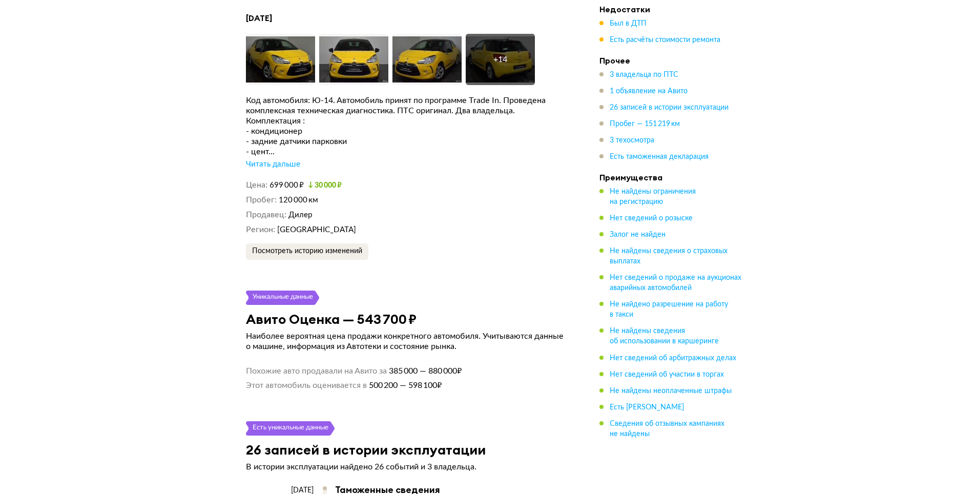
scroll to position [2049, 0]
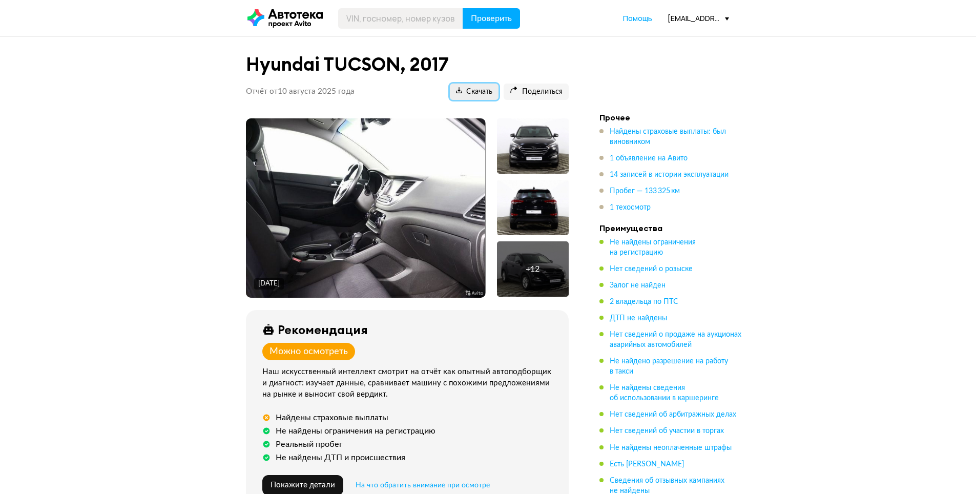
click at [476, 93] on span "Скачать" at bounding box center [474, 92] width 36 height 10
